Goal: Information Seeking & Learning: Stay updated

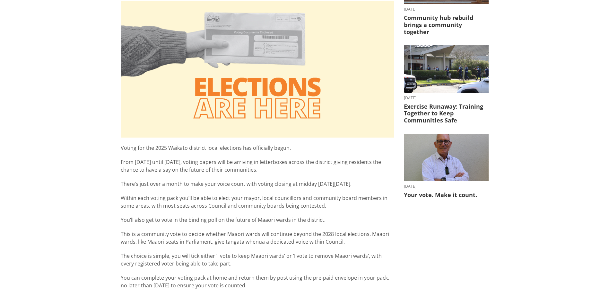
scroll to position [193, 0]
